Goal: Transaction & Acquisition: Purchase product/service

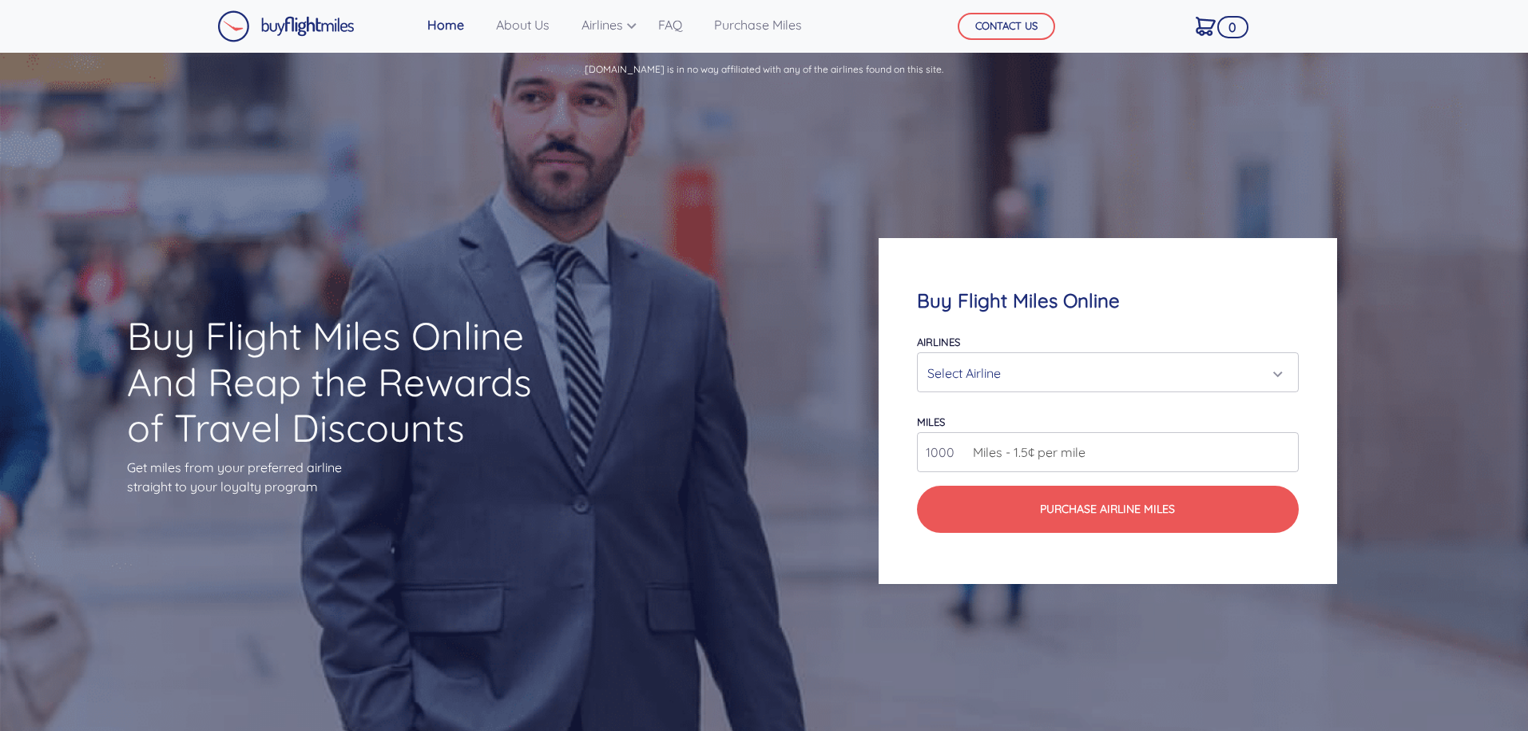
scroll to position [96, 0]
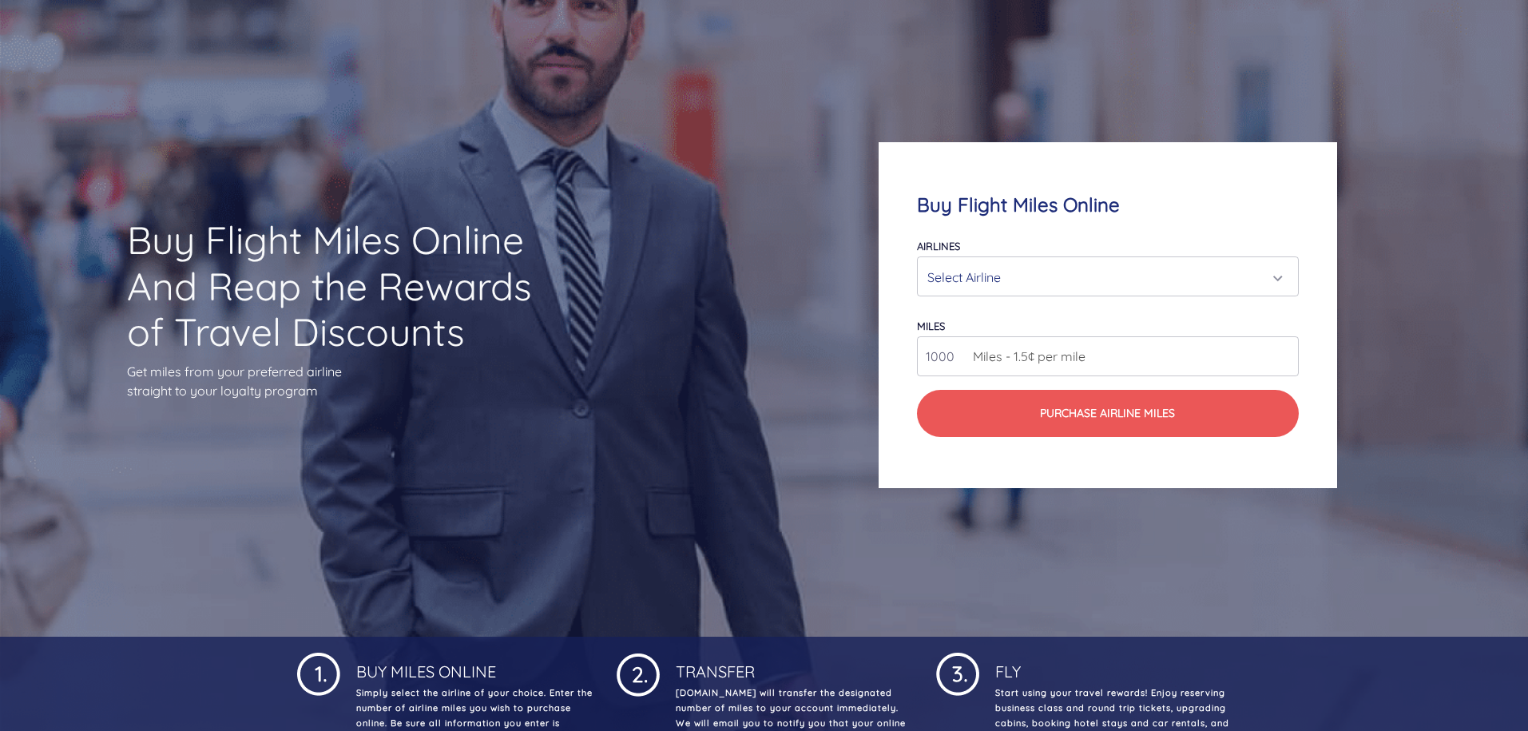
click at [1099, 274] on div "Select Airline" at bounding box center [1102, 277] width 351 height 30
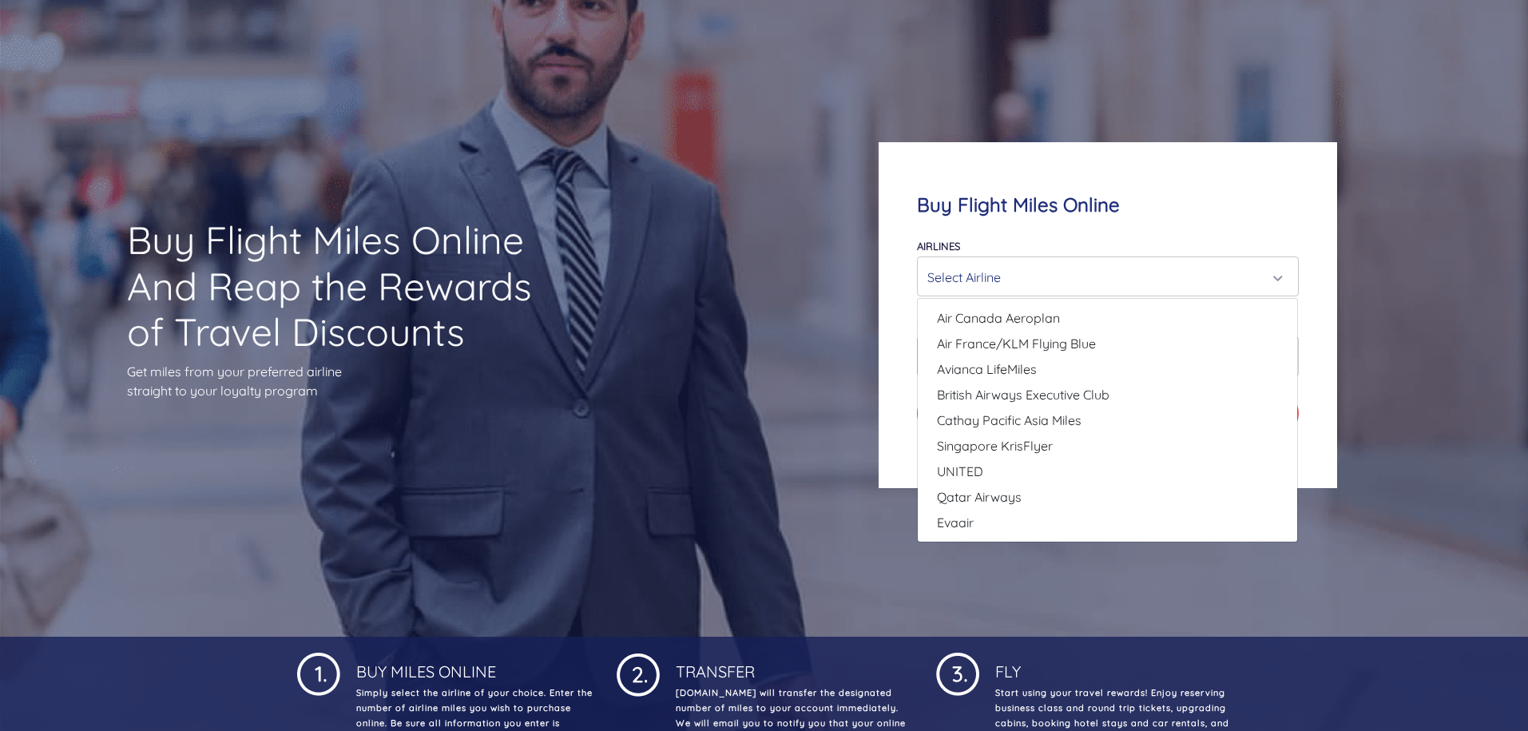
drag, startPoint x: 1350, startPoint y: 343, endPoint x: 1248, endPoint y: 234, distance: 149.2
click at [1248, 234] on div "Buy Flight Miles Online Airlines Air Canada Aeroplan Air France/KLM Flying Blue…" at bounding box center [1107, 314] width 611 height 499
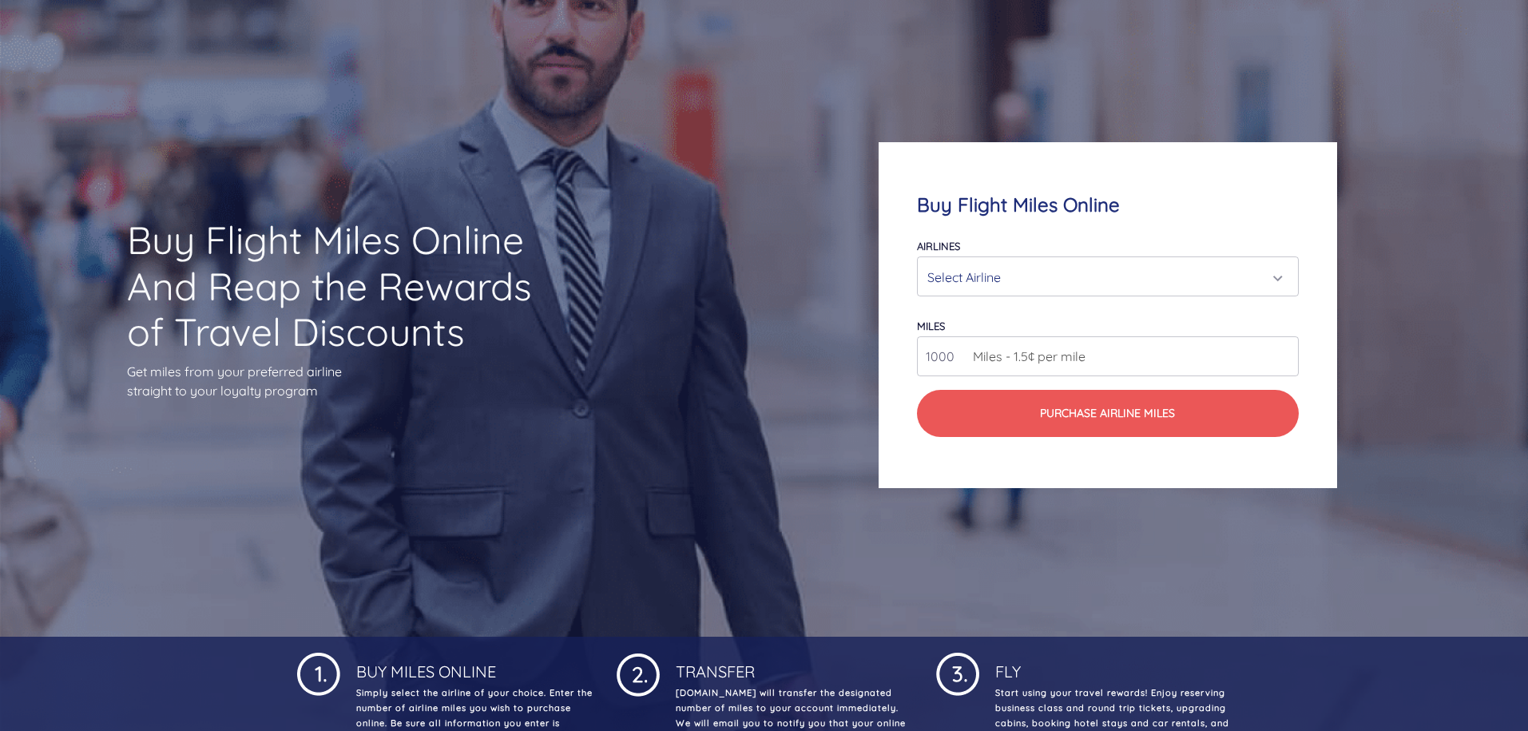
click at [1208, 284] on div "Select Airline" at bounding box center [1102, 277] width 351 height 30
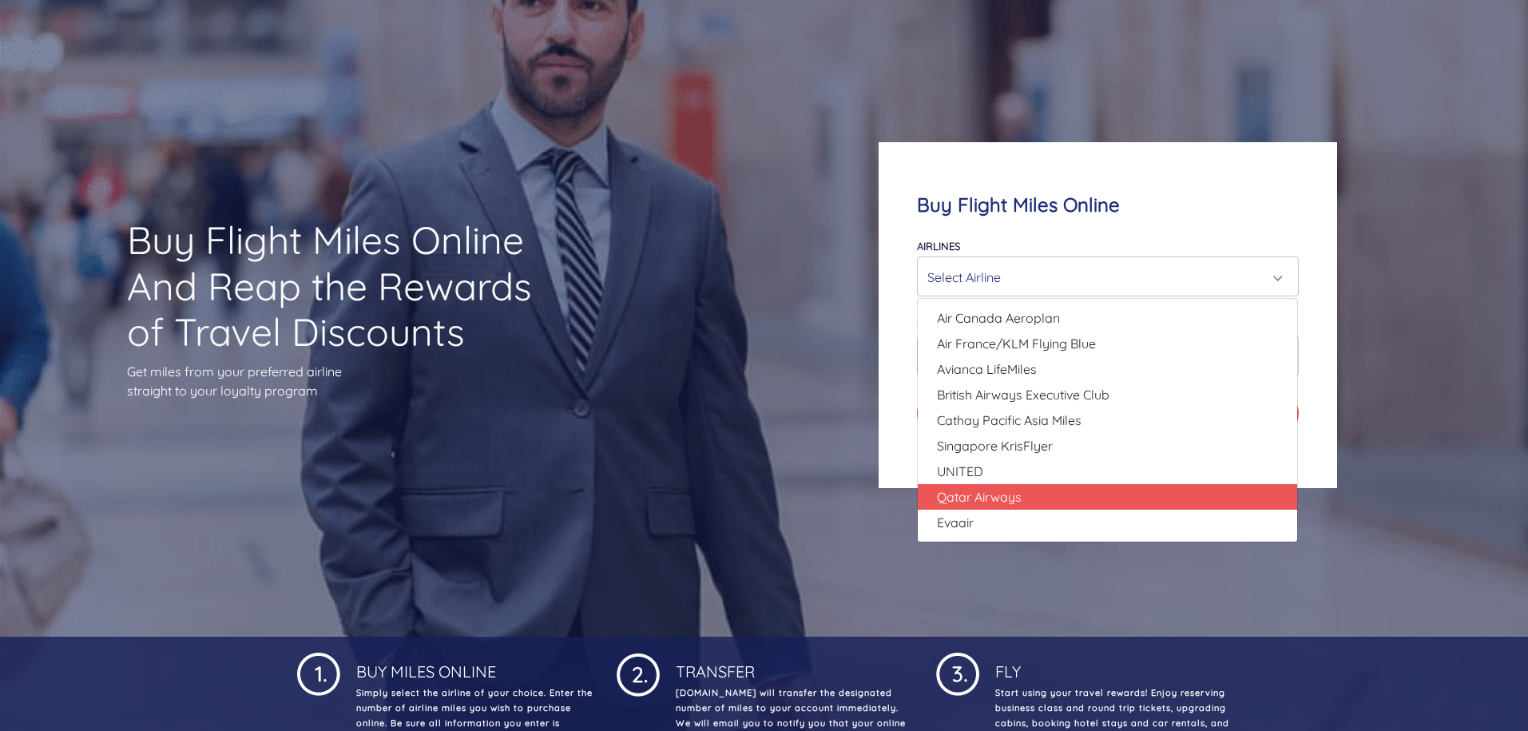
click at [1219, 502] on link "Qatar Airways" at bounding box center [1107, 497] width 379 height 26
select select "Qatar Airways"
type input "10000"
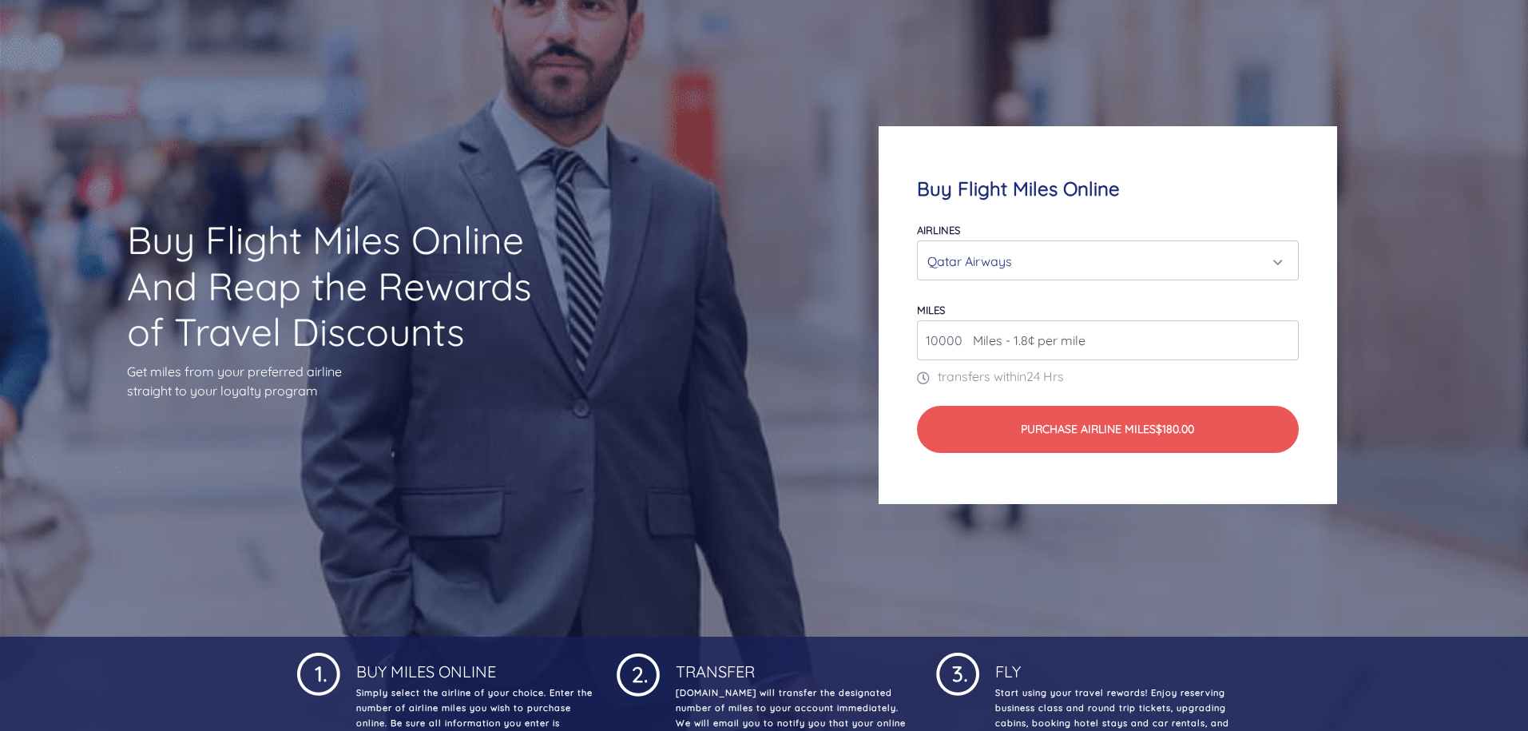
click at [1152, 343] on input "10000" at bounding box center [1107, 340] width 381 height 40
click at [1184, 252] on div "Qatar Airways" at bounding box center [1102, 261] width 351 height 30
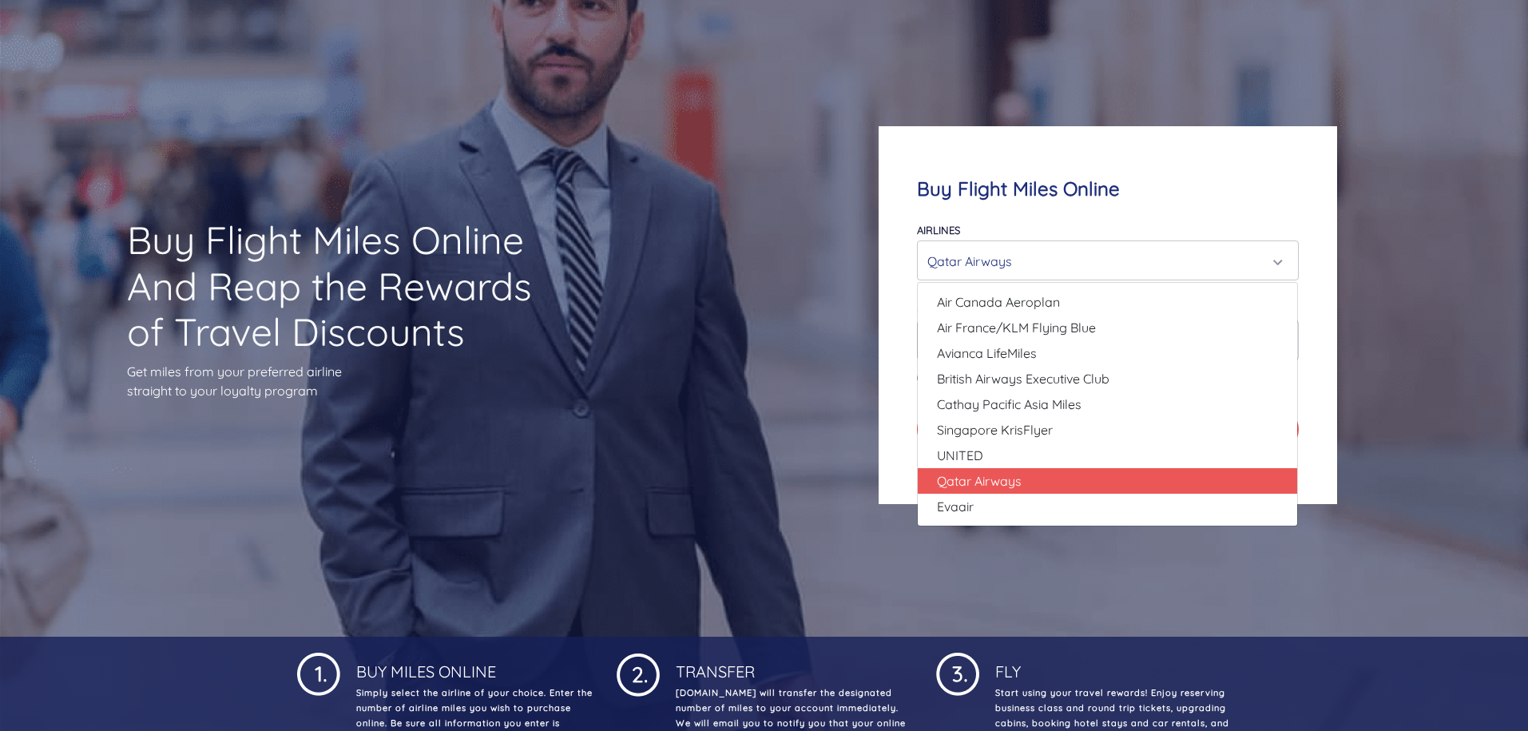
click at [1119, 183] on h4 "Buy Flight Miles Online" at bounding box center [1107, 188] width 381 height 23
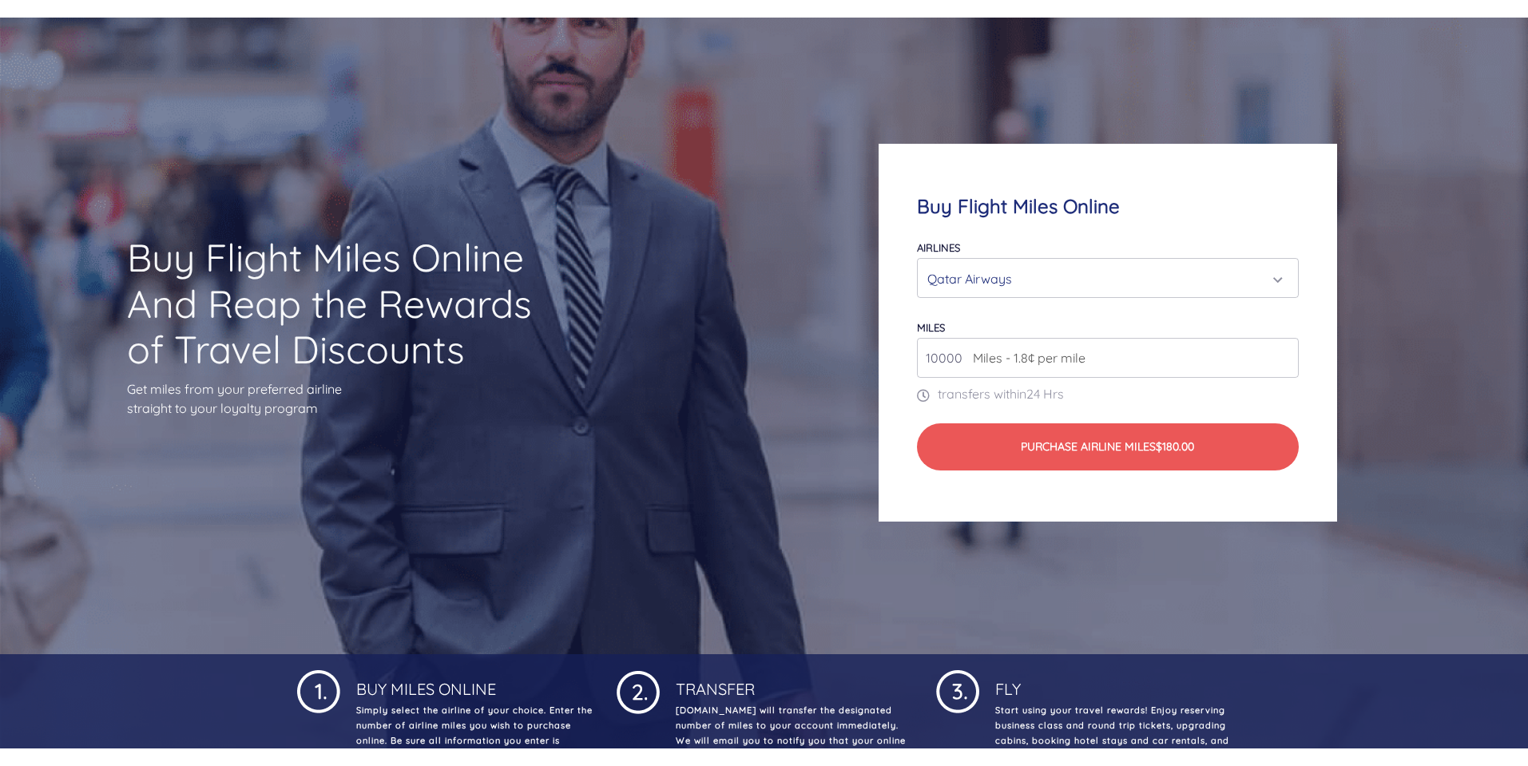
scroll to position [0, 0]
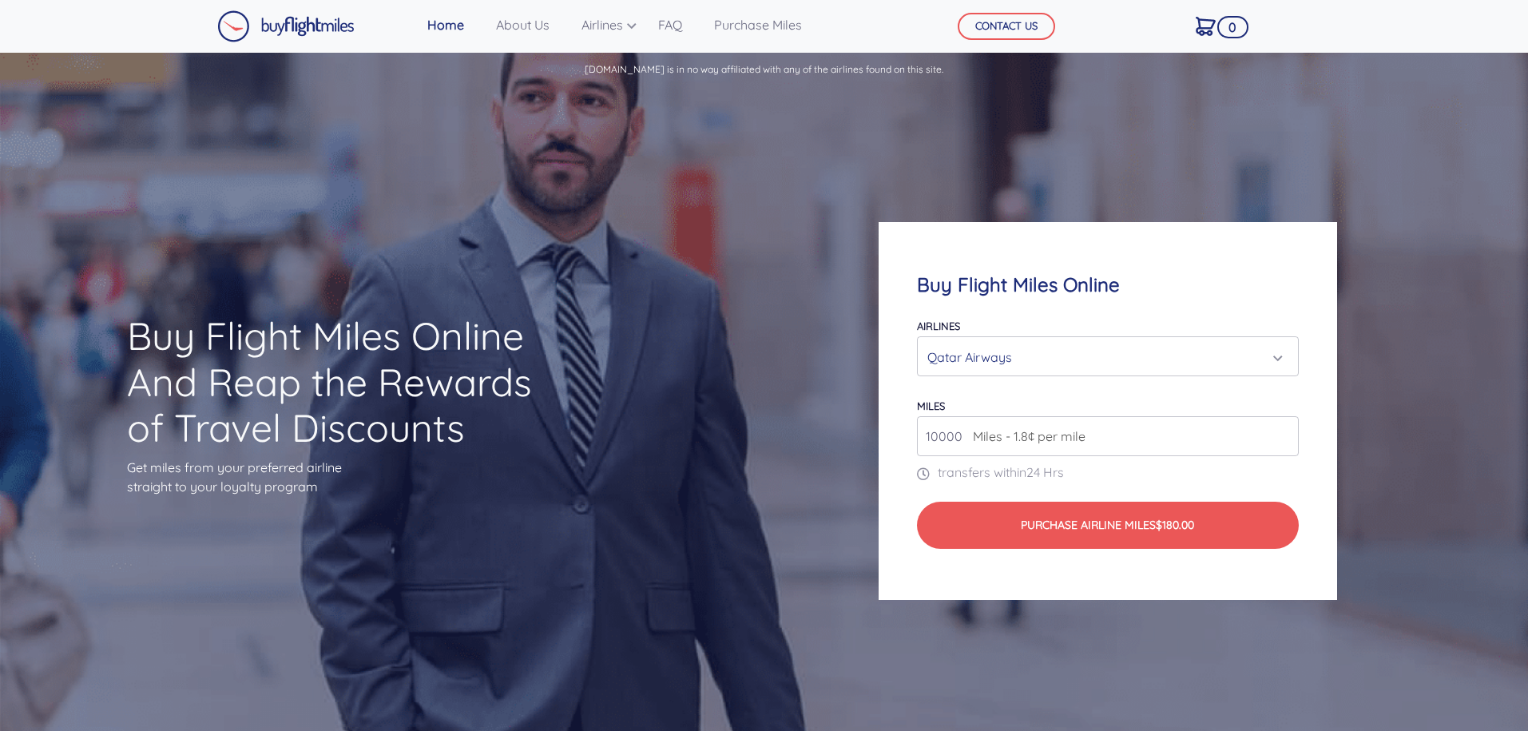
drag, startPoint x: 997, startPoint y: 61, endPoint x: 930, endPoint y: 236, distance: 187.6
click at [930, 236] on div "[DOMAIN_NAME] is in no way affiliated with any of the airlines found on this si…" at bounding box center [764, 500] width 1528 height 894
